Goal: Task Accomplishment & Management: Manage account settings

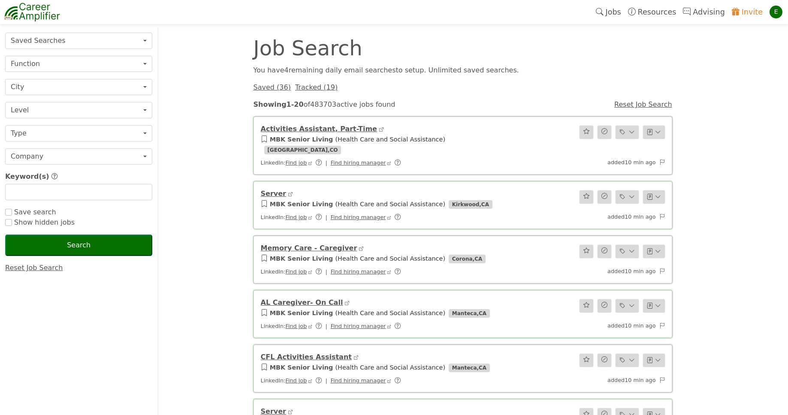
click at [641, 71] on div "You have 4 remaining daily email search es to setup. Unlimited saved searches." at bounding box center [462, 70] width 429 height 10
click at [778, 13] on div "E" at bounding box center [775, 12] width 13 height 13
click at [609, 48] on div "Job Search" at bounding box center [462, 48] width 429 height 21
click at [137, 47] on button "Saved Searches" at bounding box center [78, 41] width 147 height 16
click at [142, 39] on button "Saved Searches" at bounding box center [78, 41] width 147 height 16
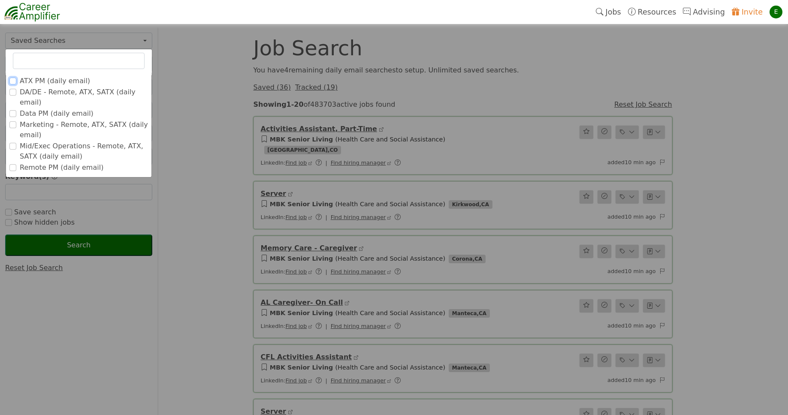
click at [12, 81] on input "ATX PM (daily email)" at bounding box center [12, 81] width 7 height 7
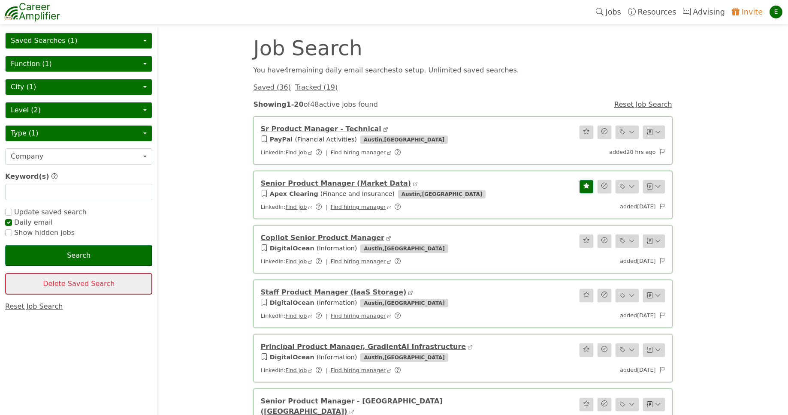
checkbox input "true"
